Goal: Check status: Check status

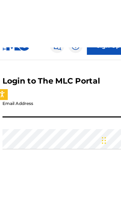
scroll to position [25, 0]
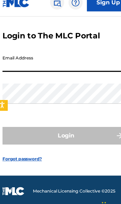
type input "[EMAIL_ADDRESS][DOMAIN_NAME]"
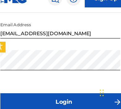
click at [68, 95] on button "Login" at bounding box center [60, 103] width 111 height 16
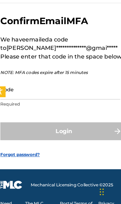
click at [49, 91] on input "Code" at bounding box center [57, 100] width 105 height 18
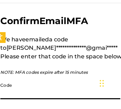
scroll to position [63, 0]
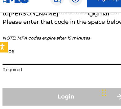
click at [60, 54] on input "Code" at bounding box center [57, 62] width 105 height 18
paste input "412742"
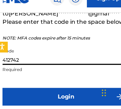
type input "412742"
click at [56, 91] on button "Login" at bounding box center [60, 99] width 111 height 16
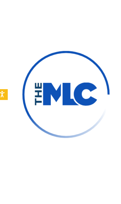
scroll to position [31, 0]
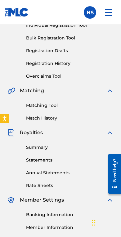
scroll to position [101, 0]
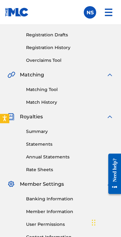
click at [46, 132] on link "Summary" at bounding box center [69, 131] width 87 height 7
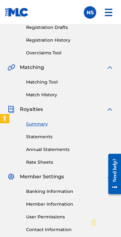
scroll to position [108, 0]
click at [45, 124] on link "Summary" at bounding box center [69, 124] width 87 height 7
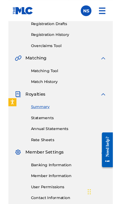
scroll to position [0, 0]
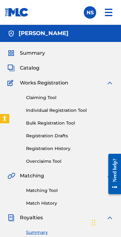
click at [105, 11] on img at bounding box center [108, 12] width 15 height 15
click at [95, 15] on label at bounding box center [90, 12] width 12 height 12
click at [90, 12] on input "NS [PERSON_NAME] [EMAIL_ADDRESS][DOMAIN_NAME] Notification Preferences Profile …" at bounding box center [90, 12] width 0 height 0
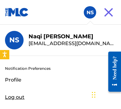
click at [104, 14] on img at bounding box center [108, 12] width 15 height 15
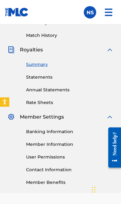
scroll to position [168, 0]
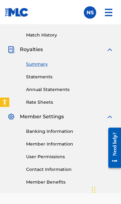
click at [35, 49] on span "Royalties" at bounding box center [31, 49] width 23 height 7
click at [33, 52] on span "Royalties" at bounding box center [31, 49] width 23 height 7
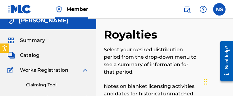
scroll to position [0, 0]
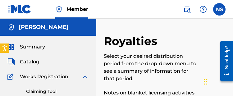
click at [43, 45] on span "Summary" at bounding box center [32, 46] width 25 height 7
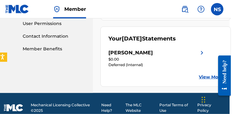
scroll to position [304, 1]
